Goal: Task Accomplishment & Management: Manage account settings

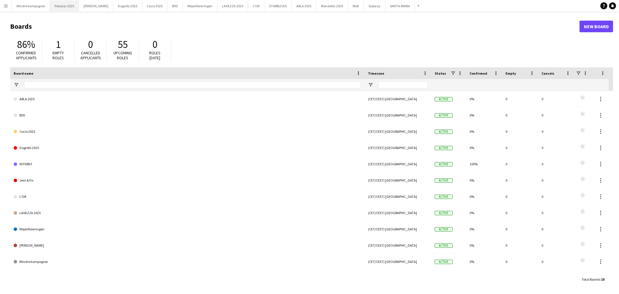
click at [59, 6] on button "Polestar 2025 Close" at bounding box center [64, 5] width 29 height 11
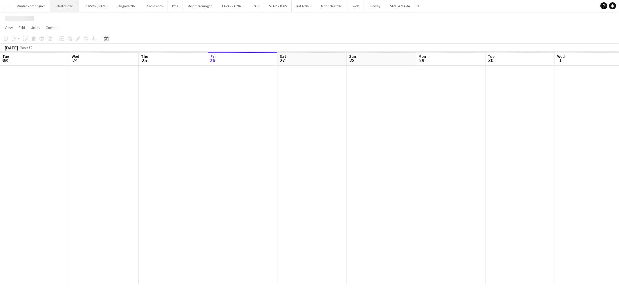
scroll to position [0, 138]
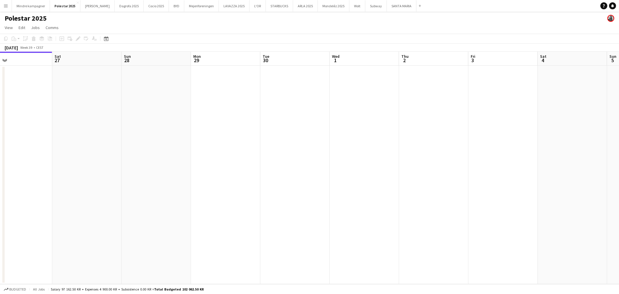
drag, startPoint x: 333, startPoint y: 129, endPoint x: 247, endPoint y: 134, distance: 85.4
click at [254, 134] on app-calendar-viewport "Tue 23 Wed 24 Thu 25 1/1 1 Job Fri 26 Sat 27 Sun 28 Mon 29 Tue 30 Wed 1 Thu 2 F…" at bounding box center [309, 168] width 619 height 232
drag, startPoint x: 393, startPoint y: 152, endPoint x: 280, endPoint y: 155, distance: 113.2
click at [268, 157] on app-calendar-viewport "Thu 25 1/1 1 Job Fri 26 Sat 27 Sun 28 Mon 29 Tue 30 Wed 1 Thu 2 Fri 3 Sat 4 Sun…" at bounding box center [309, 168] width 619 height 232
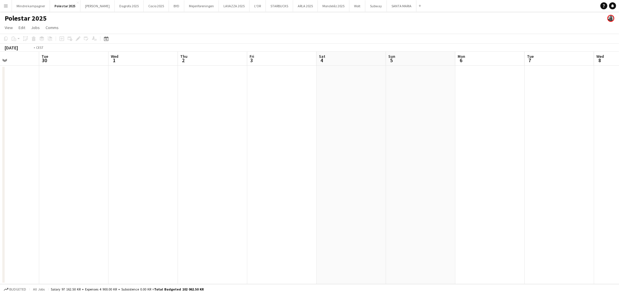
drag, startPoint x: 421, startPoint y: 170, endPoint x: 330, endPoint y: 166, distance: 91.2
click at [271, 171] on app-calendar-viewport "Fri 26 Sat 27 Sun 28 Mon 29 Tue 30 Wed 1 Thu 2 Fri 3 Sat 4 Sun 5 Mon 6 Tue 7 We…" at bounding box center [309, 168] width 619 height 232
drag, startPoint x: 483, startPoint y: 171, endPoint x: 448, endPoint y: 174, distance: 34.9
click at [334, 176] on app-calendar-viewport "Sun 28 Mon 29 Tue 30 Wed 1 Thu 2 Fri 3 Sat 4 Sun 5 Mon 6 Tue 7 Wed 8 Thu 9 Fri …" at bounding box center [309, 168] width 619 height 232
drag, startPoint x: 316, startPoint y: 186, endPoint x: 359, endPoint y: 183, distance: 42.7
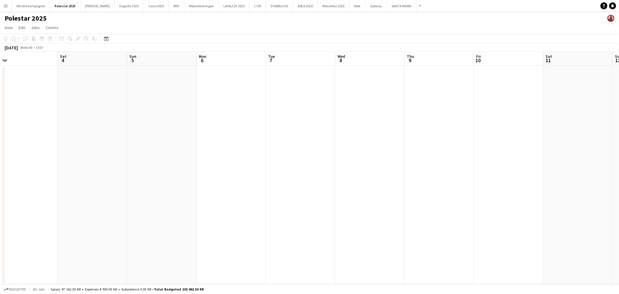
click at [306, 186] on app-calendar-viewport "Tue 30 Wed 1 Thu 2 Fri 3 Sat 4 Sun 5 Mon 6 Tue 7 Wed 8 Thu 9 Fri 10 Sat 11 Sun …" at bounding box center [309, 168] width 619 height 232
click at [283, 186] on app-calendar-viewport "Fri 3 Sat 4 Sun 5 Mon 6 Tue 7 Wed 8 Thu 9 Fri 10 Sat 11 Sun 12 Mon 13 Tue 14 We…" at bounding box center [309, 168] width 619 height 232
drag, startPoint x: 452, startPoint y: 177, endPoint x: 300, endPoint y: 181, distance: 151.7
click at [300, 181] on app-calendar-viewport "Sun 5 Mon 6 Tue 7 Wed 8 Thu 9 Fri 10 Sat 11 Sun 12 Mon 13 Tue 14 Wed 15 Thu 16 …" at bounding box center [309, 168] width 619 height 232
drag, startPoint x: 517, startPoint y: 186, endPoint x: 344, endPoint y: 179, distance: 173.0
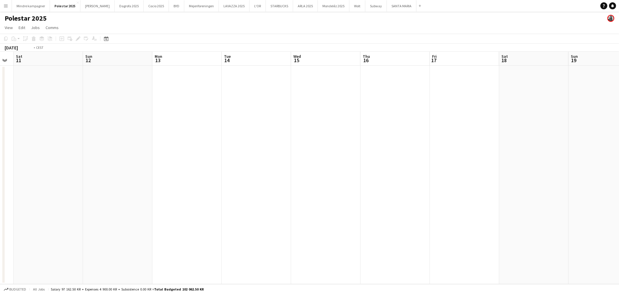
click at [343, 184] on app-calendar-viewport "Wed 8 Thu 9 Fri 10 Sat 11 Sun 12 Mon 13 Tue 14 Wed 15 Thu 16 Fri 17 Sat 18 Sun …" at bounding box center [309, 168] width 619 height 232
drag, startPoint x: 473, startPoint y: 179, endPoint x: 332, endPoint y: 165, distance: 141.6
click at [282, 182] on app-calendar-viewport "Fri 10 Sat 11 Sun 12 Mon 13 Tue 14 Wed 15 Thu 16 Fri 17 Sat 18 Sun 19 Mon 20 Tu…" at bounding box center [309, 168] width 619 height 232
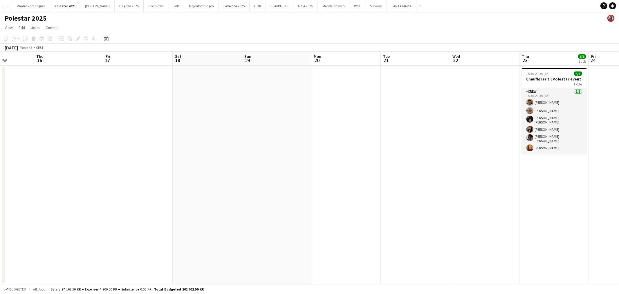
drag, startPoint x: 483, startPoint y: 184, endPoint x: 418, endPoint y: 184, distance: 65.0
click at [418, 184] on app-calendar-viewport "Mon 13 Tue 14 Wed 15 Thu 16 Fri 17 Sat 18 Sun 19 Mon 20 Tue 21 Wed 22 Thu 23 6/…" at bounding box center [309, 168] width 619 height 232
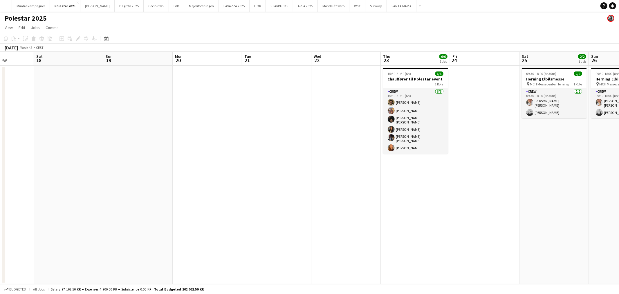
scroll to position [0, 191]
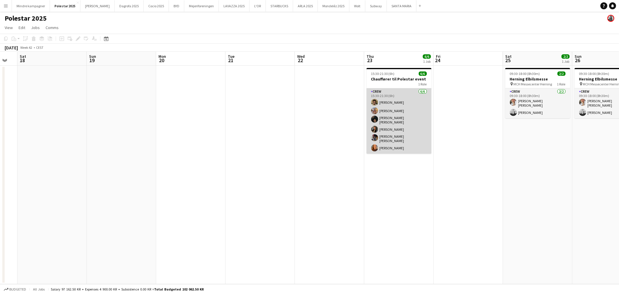
click at [401, 97] on app-card-role "Crew [DATE] 15:30-21:30 (6h) [PERSON_NAME] [PERSON_NAME] Timmig [PERSON_NAME] […" at bounding box center [398, 120] width 65 height 65
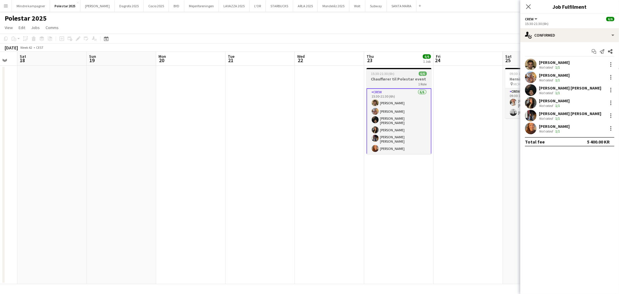
click at [398, 78] on h3 "Chauffører til Polestar event" at bounding box center [398, 78] width 65 height 5
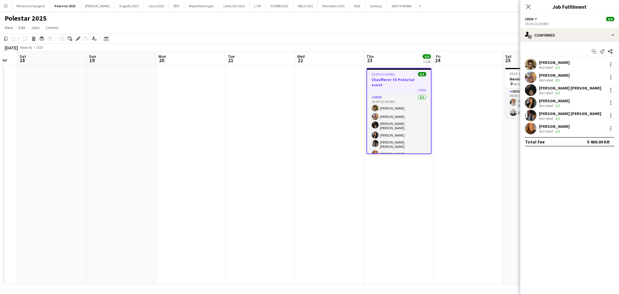
click at [452, 181] on app-date-cell at bounding box center [467, 175] width 69 height 218
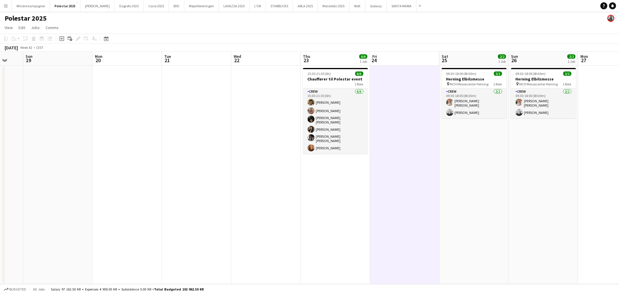
drag, startPoint x: 546, startPoint y: 196, endPoint x: 482, endPoint y: 196, distance: 63.8
click at [482, 196] on app-calendar-viewport "Thu 16 Fri 17 Sat 18 Sun 19 Mon 20 Tue 21 Wed 22 Thu 23 6/6 1 Job Fri 24 Sat 25…" at bounding box center [309, 168] width 619 height 232
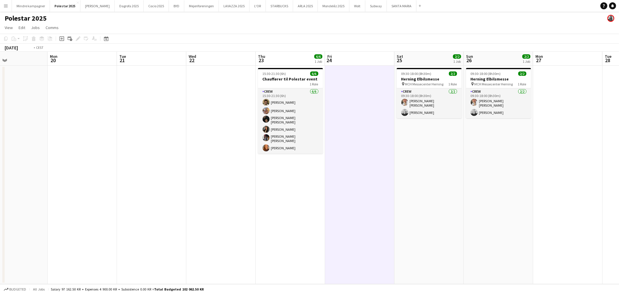
drag, startPoint x: 539, startPoint y: 195, endPoint x: 417, endPoint y: 190, distance: 122.8
click at [417, 190] on app-calendar-viewport "Thu 16 Fri 17 Sat 18 Sun 19 Mon 20 Tue 21 Wed 22 Thu 23 6/6 1 Job Fri 24 Sat 25…" at bounding box center [309, 168] width 619 height 232
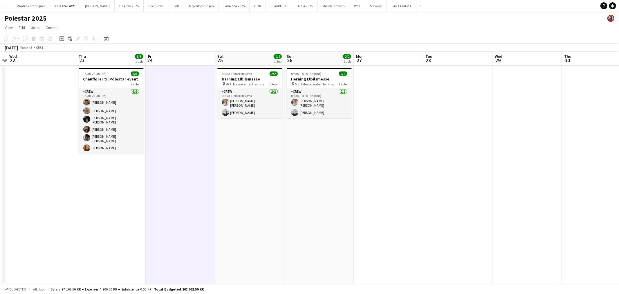
drag, startPoint x: 466, startPoint y: 190, endPoint x: 336, endPoint y: 188, distance: 130.8
click at [346, 189] on app-calendar-viewport "Sun 19 Mon 20 Tue 21 Wed 22 Thu 23 6/6 1 Job Fri 24 Sat 25 2/2 1 Job Sun 26 2/2…" at bounding box center [309, 168] width 619 height 232
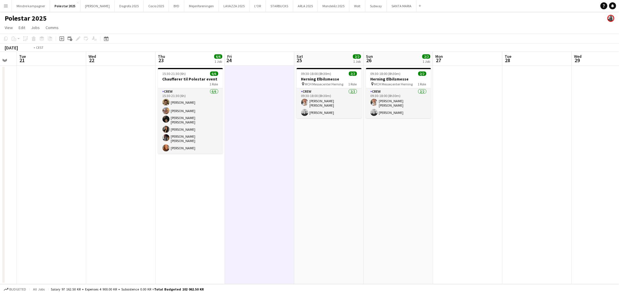
drag, startPoint x: 195, startPoint y: 187, endPoint x: 394, endPoint y: 188, distance: 199.3
click at [385, 187] on app-calendar-viewport "Sun 19 Mon 20 Tue 21 Wed 22 Thu 23 6/6 1 Job Fri 24 Sat 25 2/2 1 Job Sun 26 2/2…" at bounding box center [309, 168] width 619 height 232
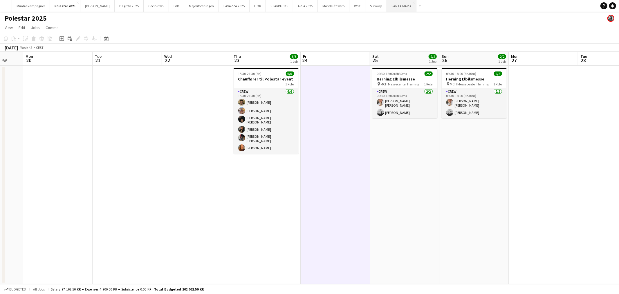
click at [387, 6] on button "[GEOGRAPHIC_DATA][PERSON_NAME]" at bounding box center [402, 5] width 30 height 11
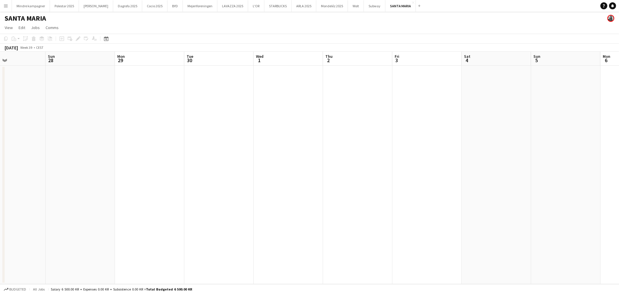
drag, startPoint x: 282, startPoint y: 164, endPoint x: 324, endPoint y: 155, distance: 43.5
click at [244, 164] on app-calendar-viewport "Wed 24 Thu 25 Fri 26 Sat 27 Sun 28 Mon 29 Tue 30 Wed 1 Thu 2 Fri 3 Sat 4 Sun 5 …" at bounding box center [309, 168] width 619 height 232
drag, startPoint x: 449, startPoint y: 156, endPoint x: 267, endPoint y: 125, distance: 184.2
click at [209, 144] on app-calendar-viewport "Thu 25 Fri 26 Sat 27 Sun 28 Mon 29 Tue 30 Wed 1 Thu 2 Fri 3 Sat 4 Sun 5 Mon 6 T…" at bounding box center [309, 168] width 619 height 232
drag, startPoint x: 372, startPoint y: 149, endPoint x: 171, endPoint y: 129, distance: 202.0
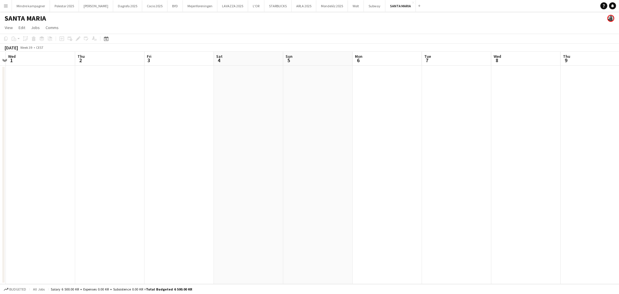
click at [169, 137] on app-calendar-viewport "Sun 28 Mon 29 Tue 30 Wed 1 Thu 2 Fri 3 Sat 4 Sun 5 Mon 6 Tue 7 Wed 8 Thu 9 Fri …" at bounding box center [309, 168] width 619 height 232
drag, startPoint x: 399, startPoint y: 163, endPoint x: 178, endPoint y: 137, distance: 222.8
click at [165, 144] on app-calendar-viewport "Sun 5 Mon 6 Tue 7 Wed 8 Thu 9 Fri 10 Sat 11 Sun 12 Mon 13 Tue 14 Wed 15 Thu 16 …" at bounding box center [309, 168] width 619 height 232
drag, startPoint x: 407, startPoint y: 145, endPoint x: 82, endPoint y: 117, distance: 326.3
click at [85, 120] on app-calendar-viewport "Sun 5 Mon 6 Tue 7 Wed 8 Thu 9 Fri 10 Sat 11 Sun 12 Mon 13 Tue 14 Wed 15 Thu 16 …" at bounding box center [309, 168] width 619 height 232
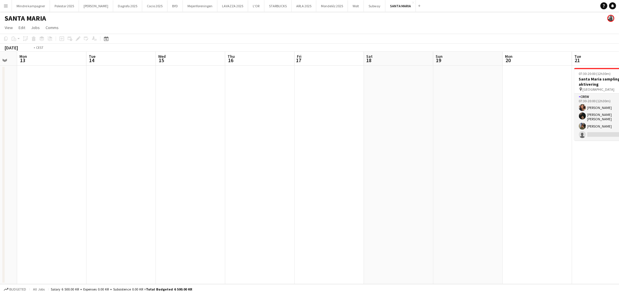
click at [111, 129] on app-calendar-viewport "Fri 10 Sat 11 Sun 12 Mon 13 Tue 14 Wed 15 Thu 16 Fri 17 Sat 18 Sun 19 Mon 20 Tu…" at bounding box center [309, 168] width 619 height 232
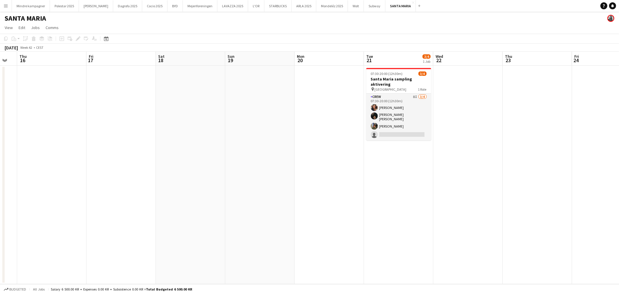
scroll to position [0, 233]
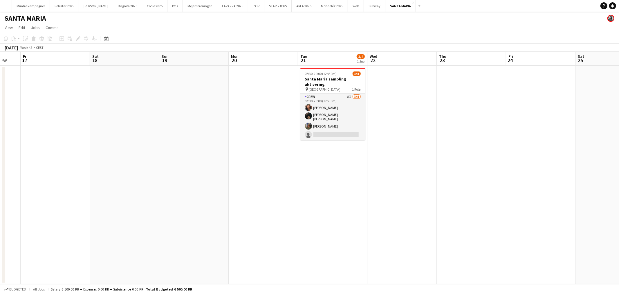
drag, startPoint x: 448, startPoint y: 149, endPoint x: 427, endPoint y: 152, distance: 20.8
click at [427, 152] on app-calendar-viewport "Tue 14 Wed 15 Thu 16 Fri 17 Sat 18 Sun 19 Mon 20 Tue 21 3/4 1 Job Wed 22 Thu 23…" at bounding box center [309, 168] width 619 height 232
click at [329, 79] on h3 "Santa Maria sampling aktivering" at bounding box center [332, 81] width 65 height 10
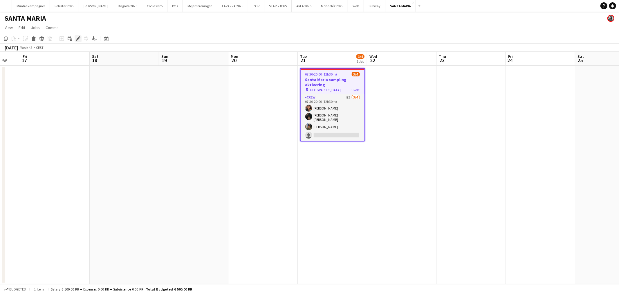
click at [76, 38] on icon "Edit" at bounding box center [78, 38] width 5 height 5
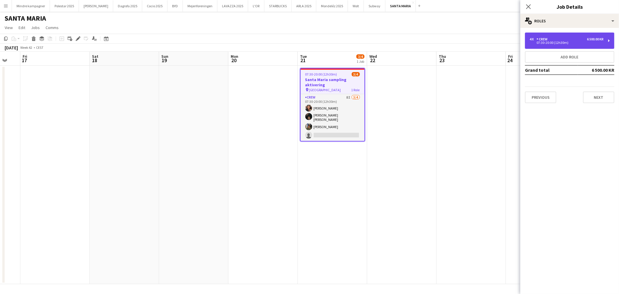
click at [556, 46] on div "4 x Crew 6 500.00 KR 07:30-20:00 (12h30m)" at bounding box center [569, 40] width 89 height 16
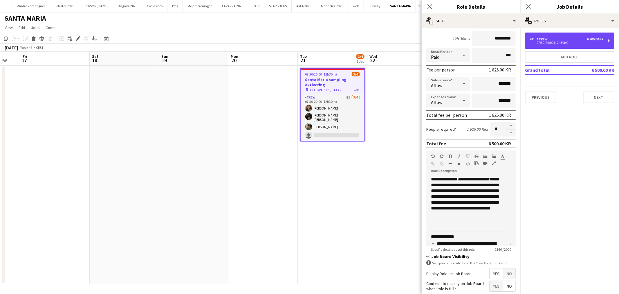
scroll to position [0, 0]
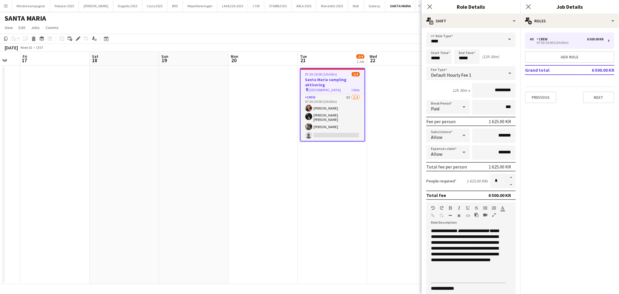
click at [382, 213] on app-date-cell at bounding box center [401, 175] width 69 height 218
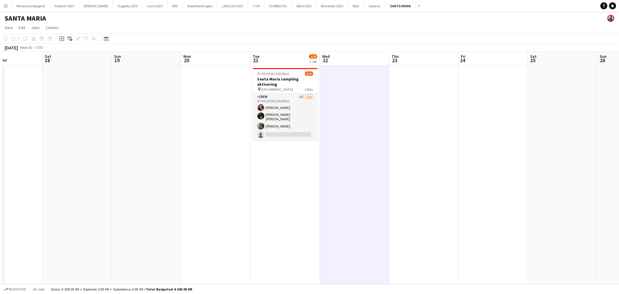
drag, startPoint x: 530, startPoint y: 195, endPoint x: 471, endPoint y: 196, distance: 58.9
click at [471, 196] on app-calendar-viewport "Tue 14 Wed 15 Thu 16 Fri 17 Sat 18 Sun 19 Mon 20 Tue 21 3/4 1 Job Wed 22 Thu 23…" at bounding box center [309, 168] width 619 height 232
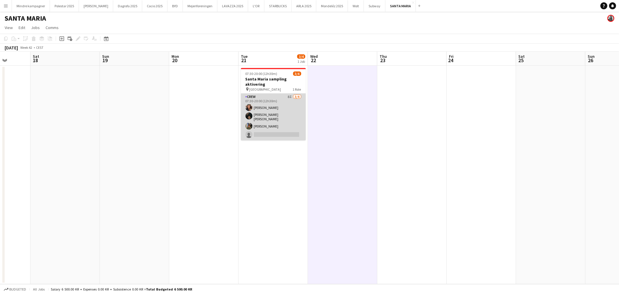
click at [274, 109] on app-card-role "Crew 8I [DATE] 07:30-20:00 (12h30m) [PERSON_NAME] [PERSON_NAME] [PERSON_NAME] […" at bounding box center [273, 116] width 65 height 47
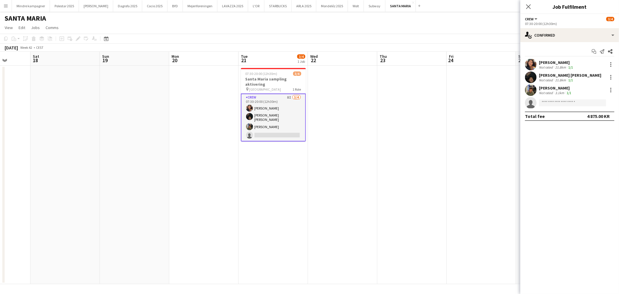
click at [364, 137] on app-date-cell at bounding box center [342, 175] width 69 height 218
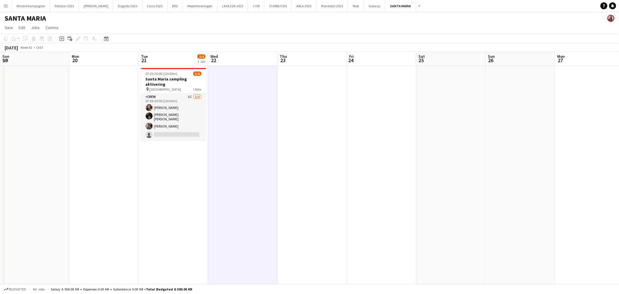
drag, startPoint x: 514, startPoint y: 147, endPoint x: 392, endPoint y: 145, distance: 121.8
click at [404, 148] on app-calendar-viewport "Thu 16 Fri 17 Sat 18 Sun 19 Mon 20 Tue 21 3/4 1 Job Wed 22 Thu 23 Fri 24 Sat 25…" at bounding box center [309, 168] width 619 height 232
